Goal: Transaction & Acquisition: Register for event/course

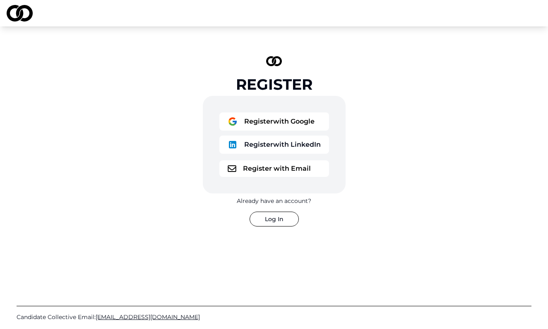
click at [308, 147] on button "Register with LinkedIn" at bounding box center [274, 145] width 110 height 18
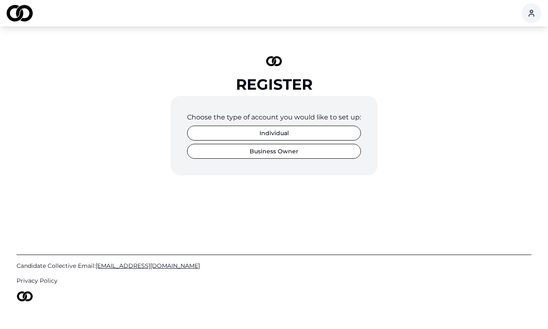
click at [301, 136] on button "Individual" at bounding box center [274, 133] width 174 height 15
